Goal: Information Seeking & Learning: Learn about a topic

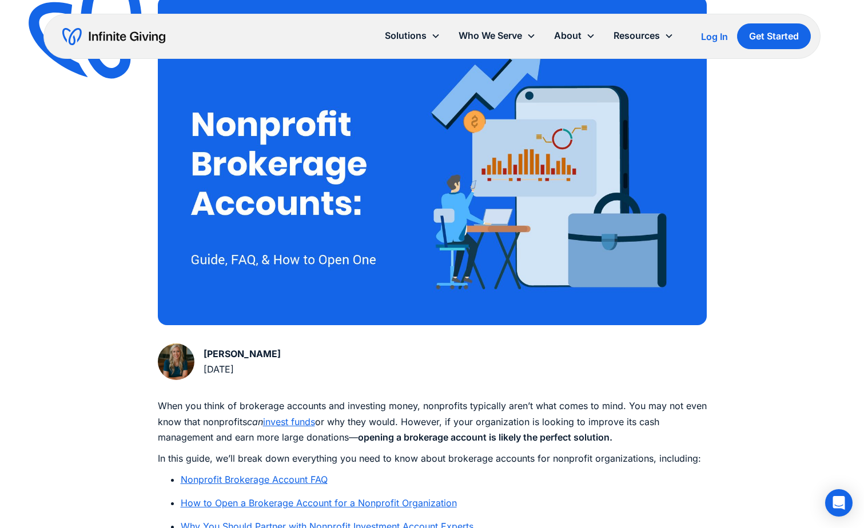
scroll to position [400, 0]
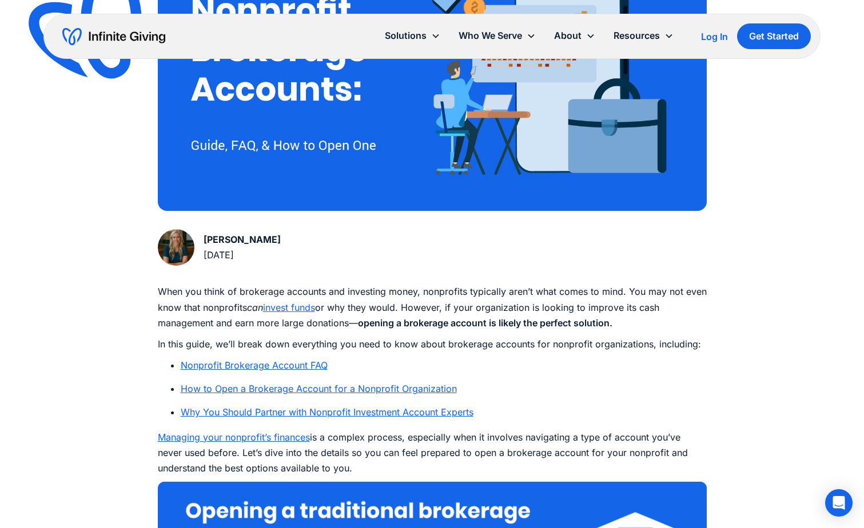
click at [384, 412] on link "Why You Should Partner with Nonprofit Investment Account Experts" at bounding box center [327, 411] width 293 height 11
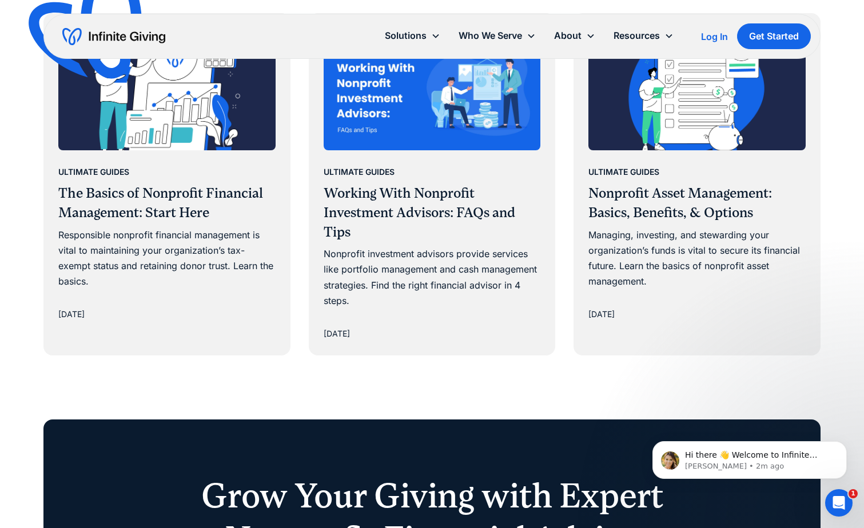
scroll to position [7206, 0]
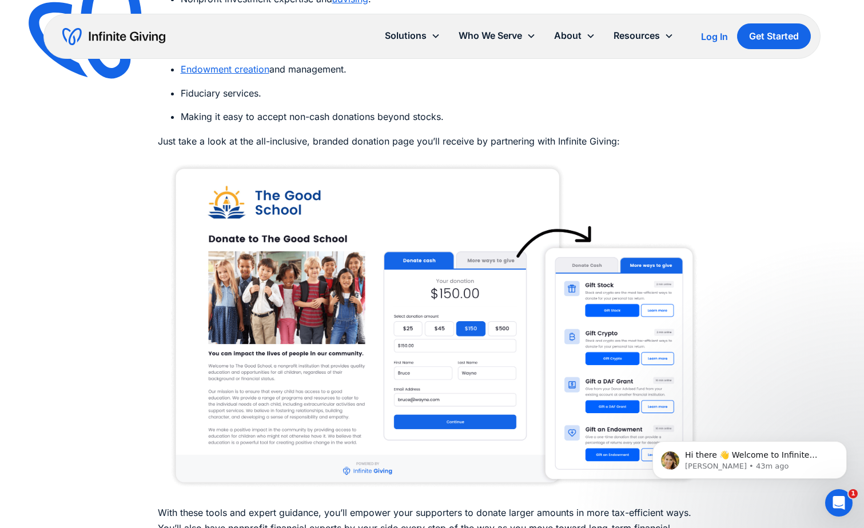
scroll to position [5945, 0]
